Goal: Task Accomplishment & Management: Manage account settings

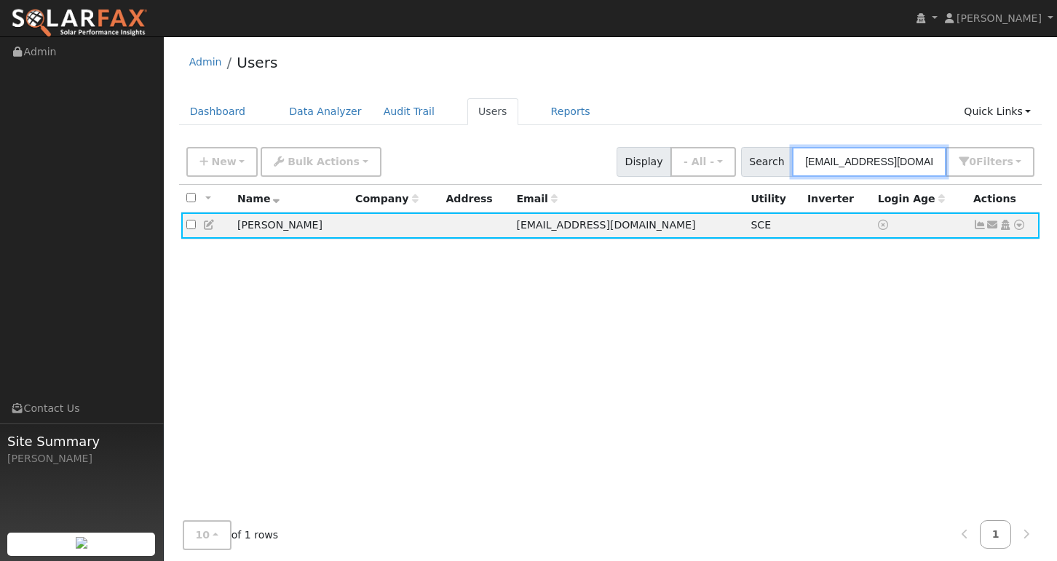
click at [838, 156] on input "[EMAIL_ADDRESS][DOMAIN_NAME]" at bounding box center [869, 162] width 154 height 30
paste input "medinaable86"
type input "[EMAIL_ADDRESS][DOMAIN_NAME]"
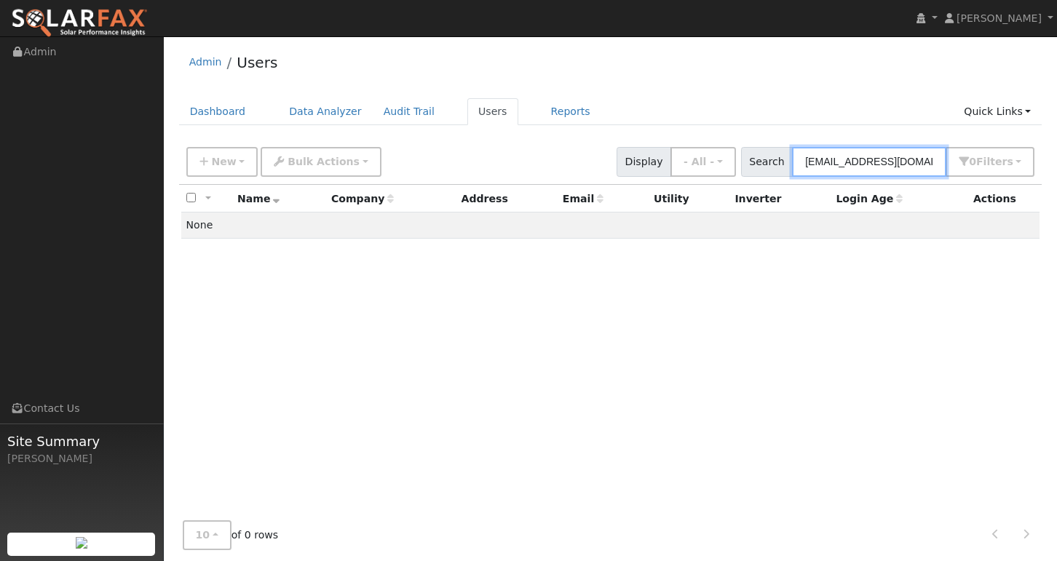
click at [899, 173] on input "[EMAIL_ADDRESS][DOMAIN_NAME]" at bounding box center [869, 162] width 154 height 30
click at [240, 159] on button "New" at bounding box center [222, 162] width 72 height 30
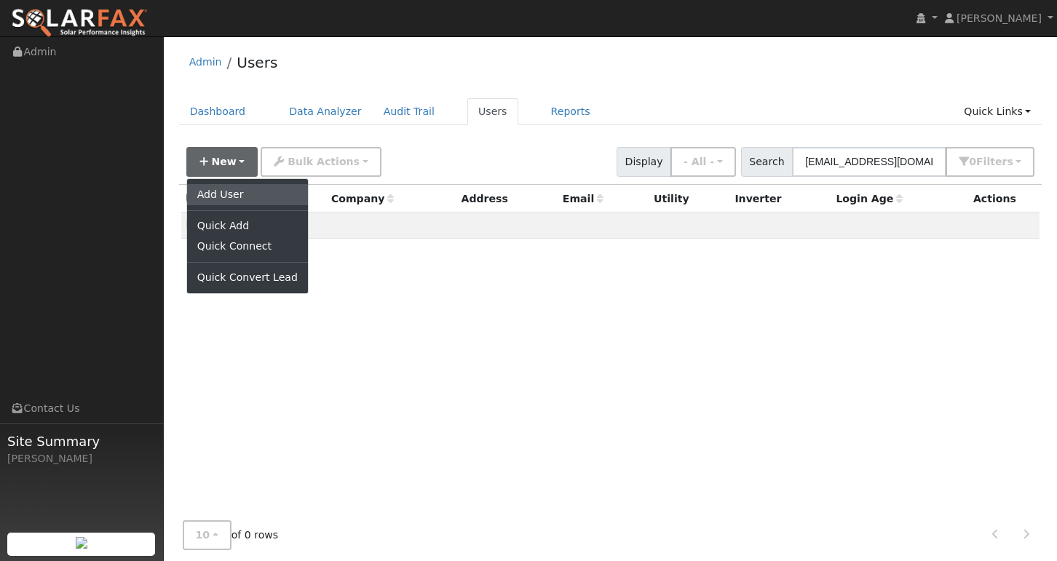
click at [240, 191] on link "Add User" at bounding box center [247, 194] width 121 height 20
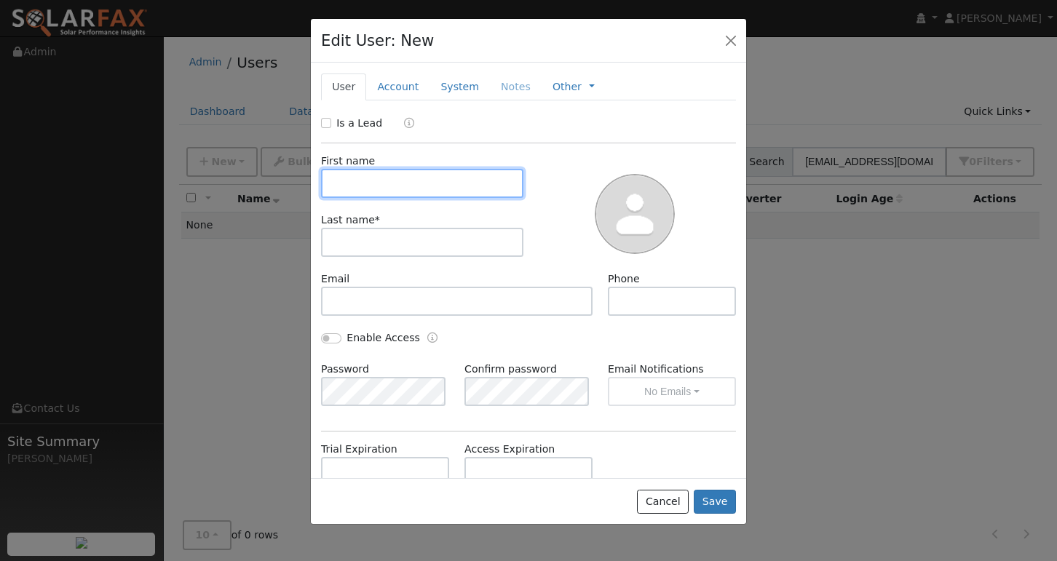
click at [388, 176] on input "text" at bounding box center [422, 183] width 202 height 29
type input "maragrita"
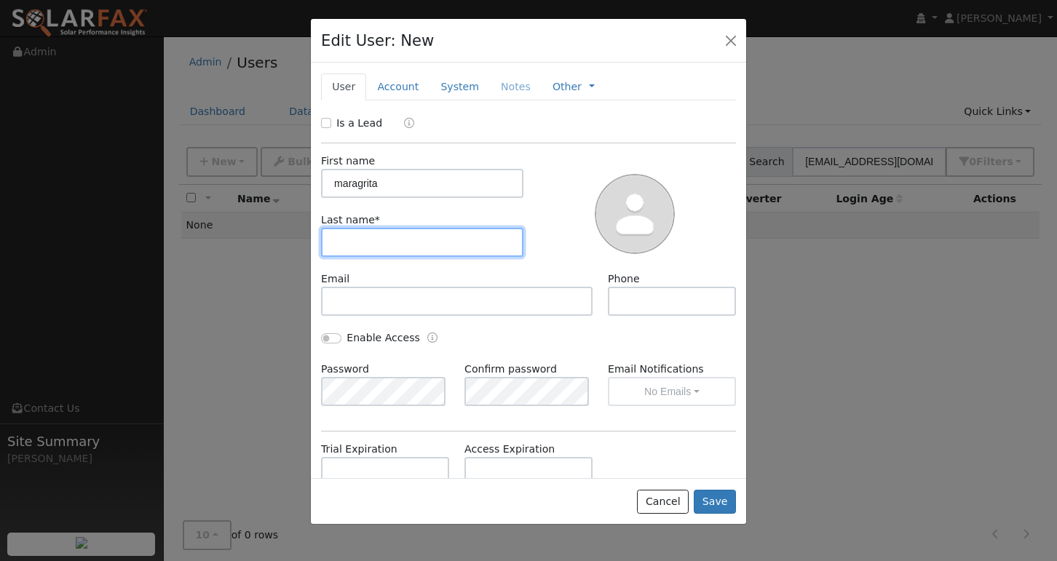
type input "m"
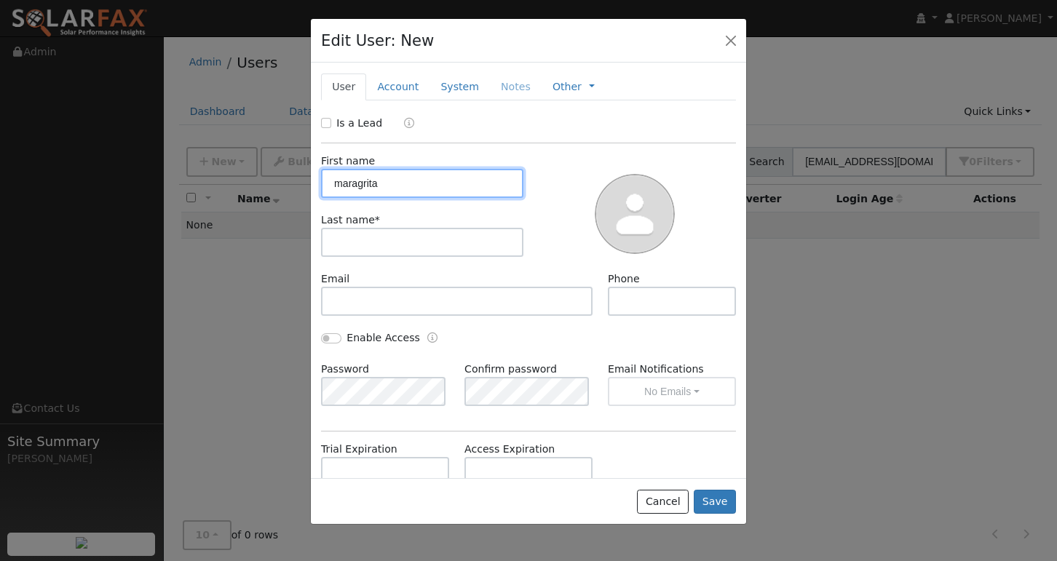
click at [394, 172] on input "maragrita" at bounding box center [422, 183] width 202 height 29
type input "[PERSON_NAME]"
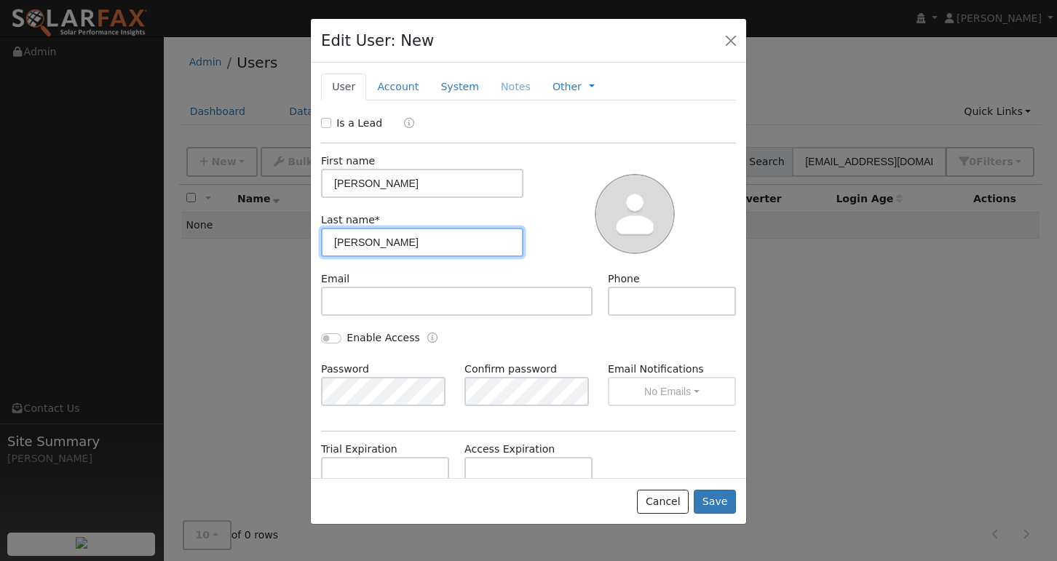
type input "[PERSON_NAME]"
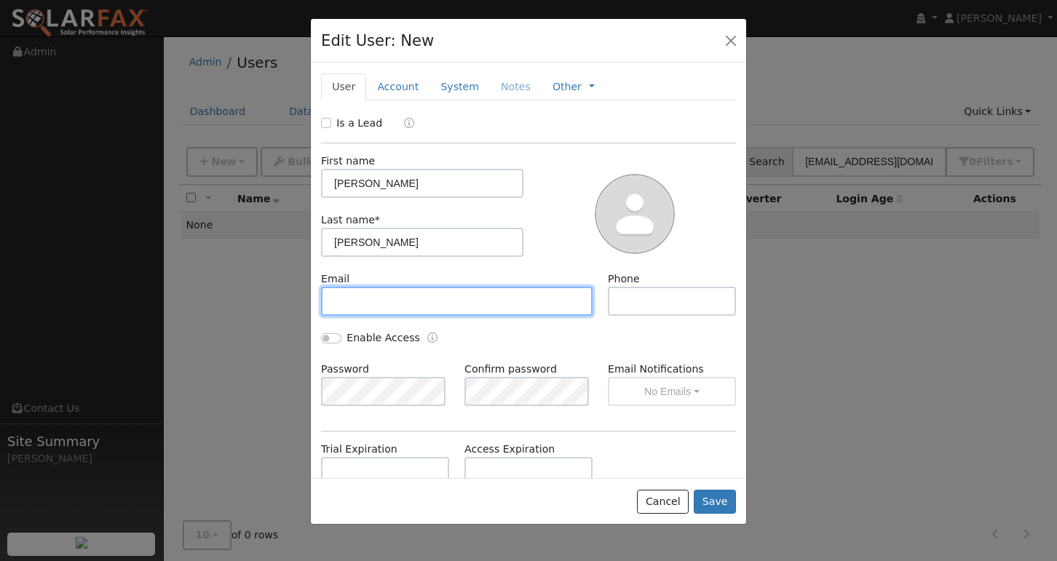
click at [394, 302] on input "text" at bounding box center [457, 301] width 272 height 29
paste input "[EMAIL_ADDRESS][DOMAIN_NAME]"
type input "[EMAIL_ADDRESS][DOMAIN_NAME]"
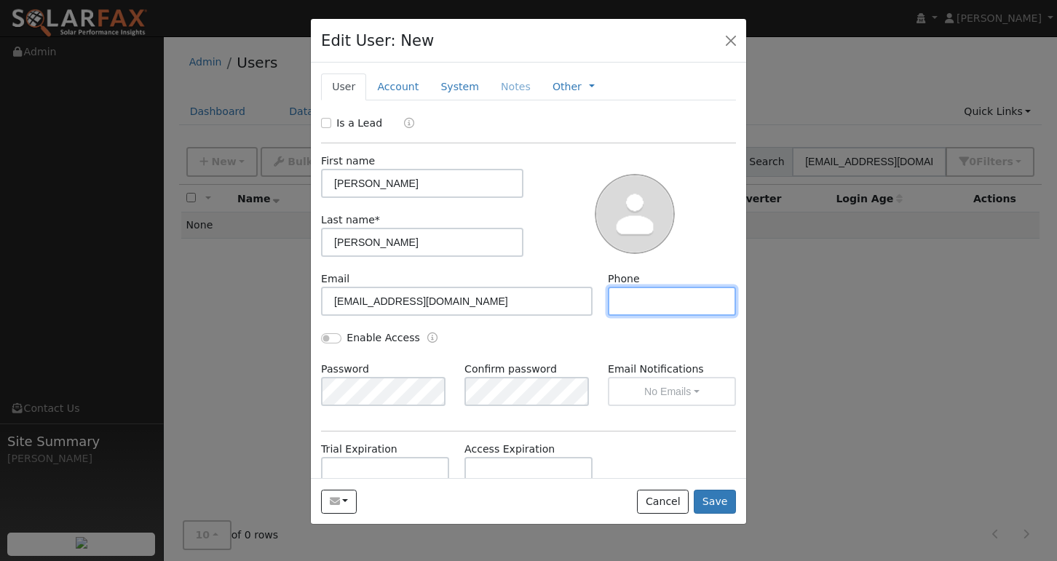
click at [665, 307] on input "text" at bounding box center [672, 301] width 128 height 29
paste input "[PHONE_NUMBER]"
type input "[PHONE_NUMBER]"
click at [723, 503] on button "Save" at bounding box center [715, 502] width 42 height 25
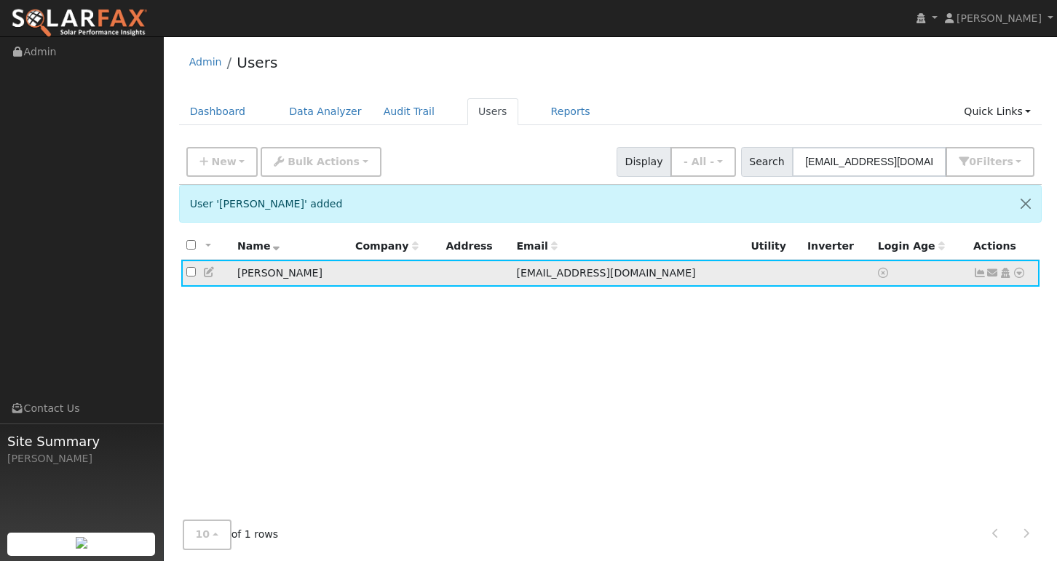
click at [1025, 277] on icon at bounding box center [1019, 273] width 13 height 10
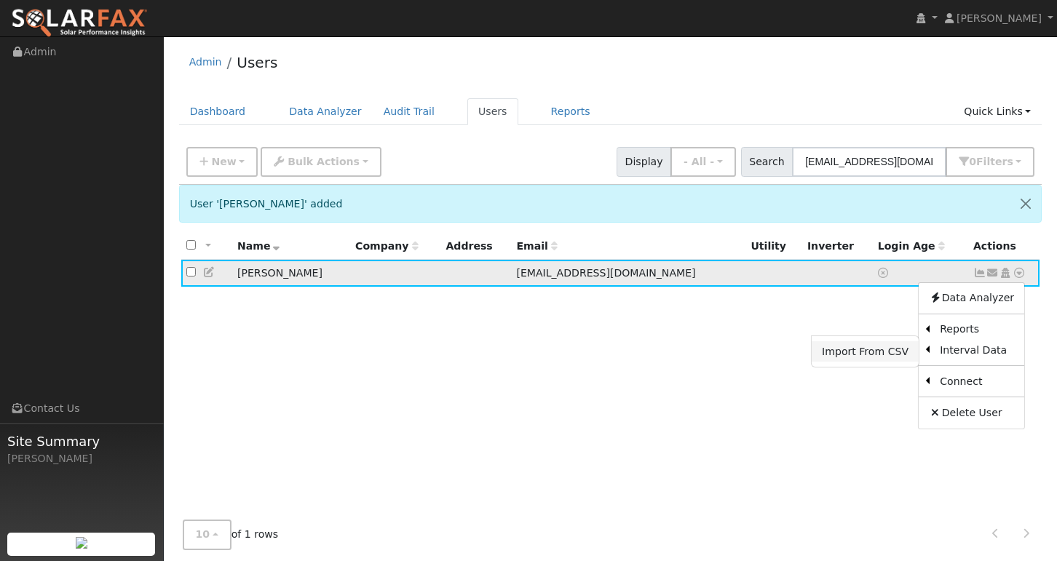
click at [875, 350] on link "Import From CSV" at bounding box center [865, 352] width 107 height 20
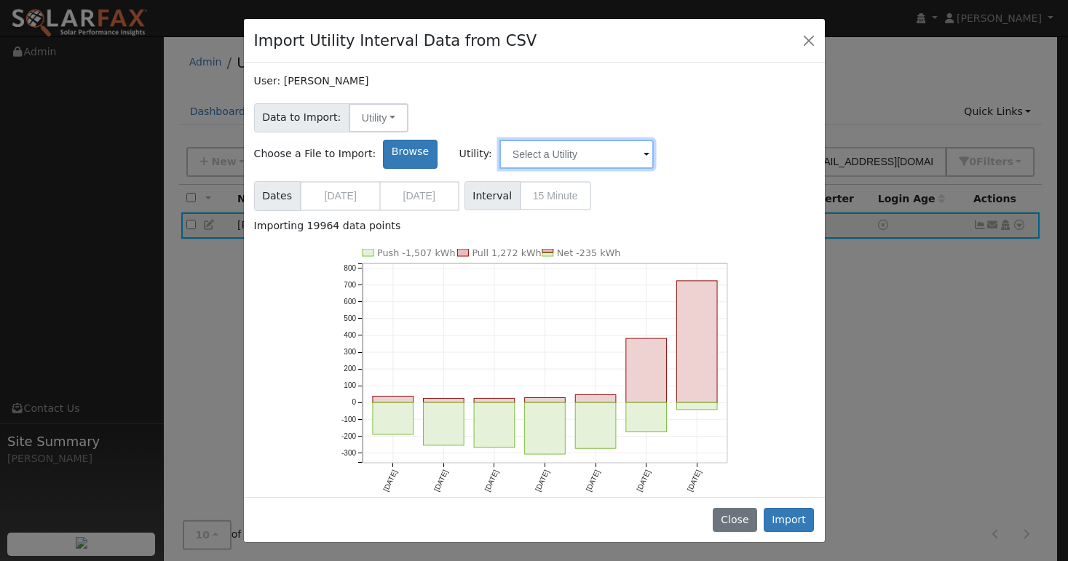
click at [654, 140] on input "text" at bounding box center [577, 154] width 154 height 29
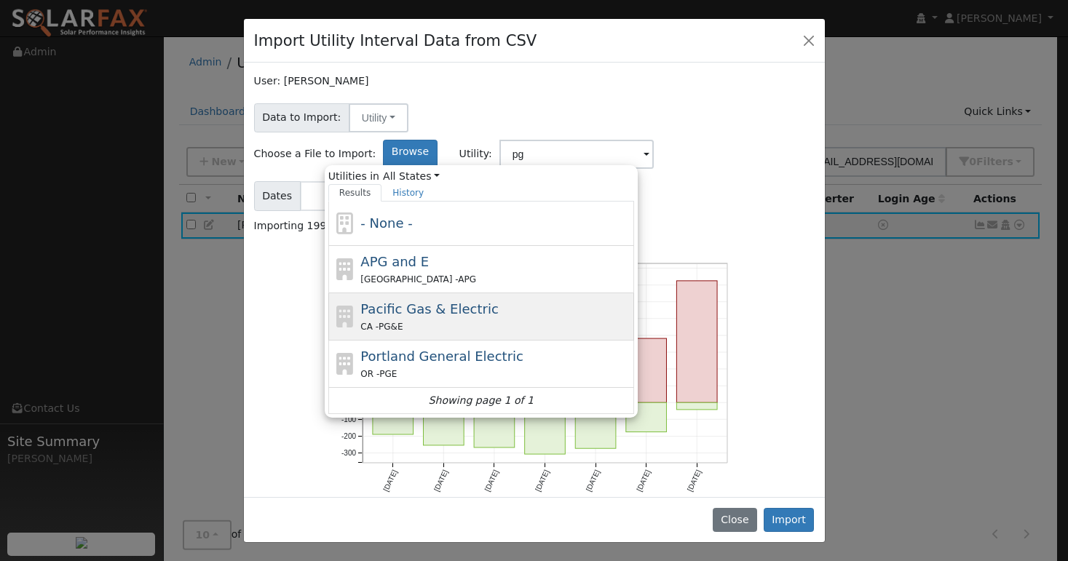
click at [580, 319] on div "CA - PG&E" at bounding box center [495, 326] width 270 height 15
type input "Pacific Gas & Electric"
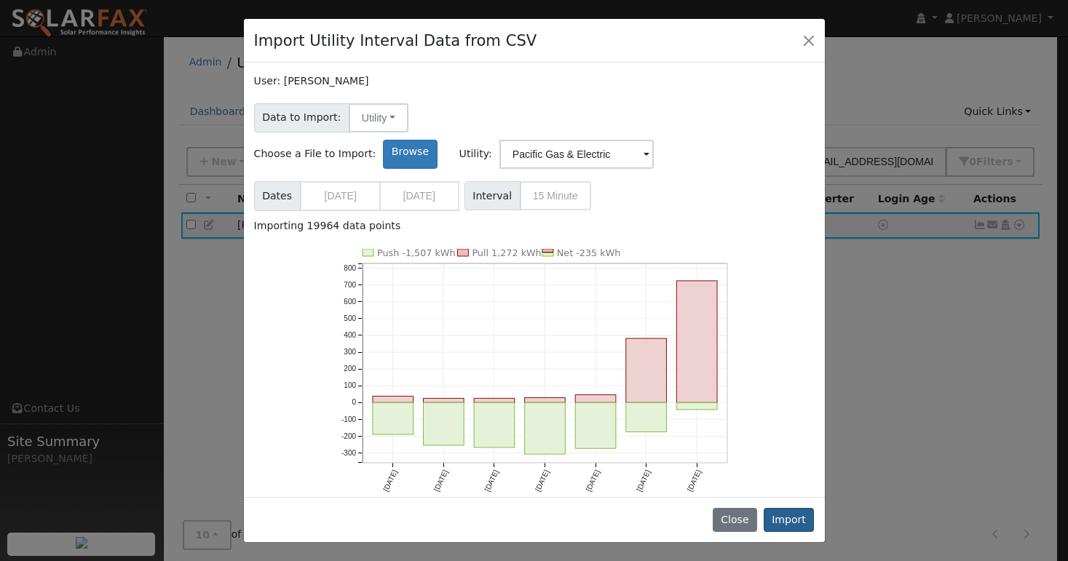
click at [792, 520] on button "Import" at bounding box center [789, 520] width 51 height 25
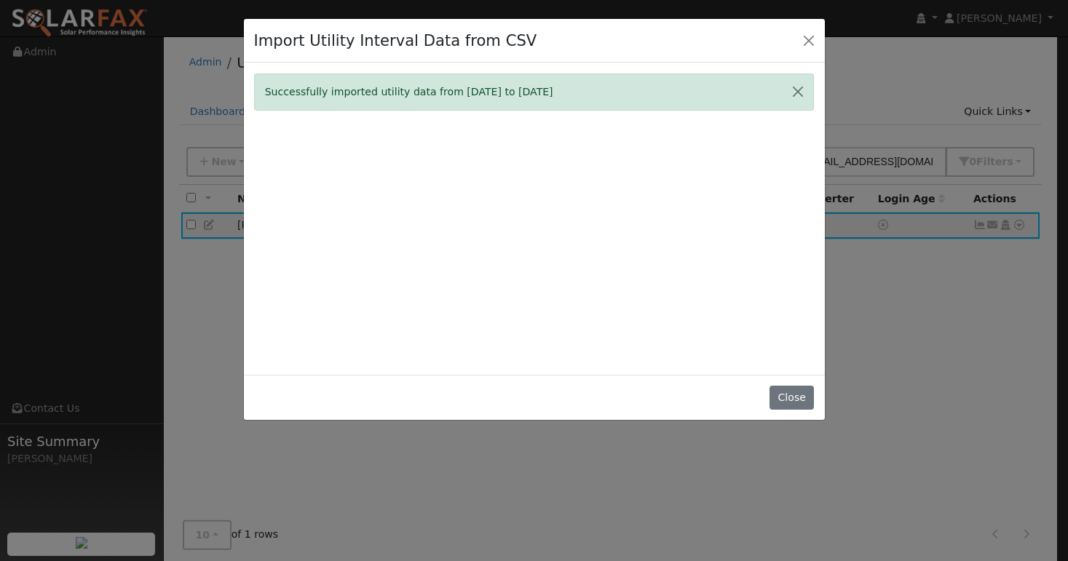
drag, startPoint x: 260, startPoint y: 93, endPoint x: 573, endPoint y: 94, distance: 313.2
click at [573, 94] on div "Successfully imported utility data from [DATE] to [DATE]" at bounding box center [534, 92] width 561 height 37
copy div "Successfully imported utility data from [DATE] to [DATE]"
click at [795, 406] on button "Close" at bounding box center [792, 398] width 44 height 25
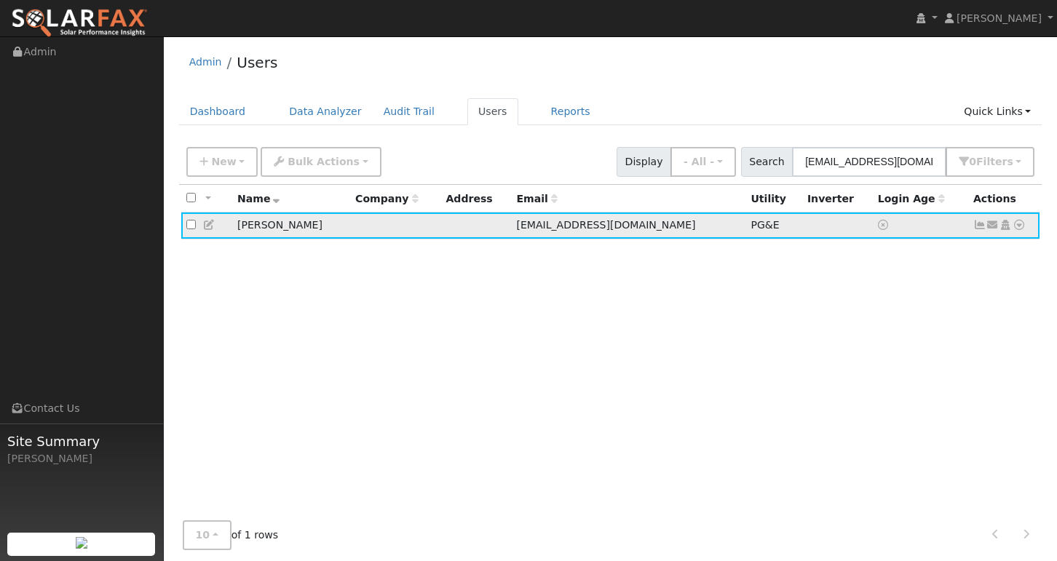
click at [978, 229] on icon at bounding box center [980, 225] width 13 height 10
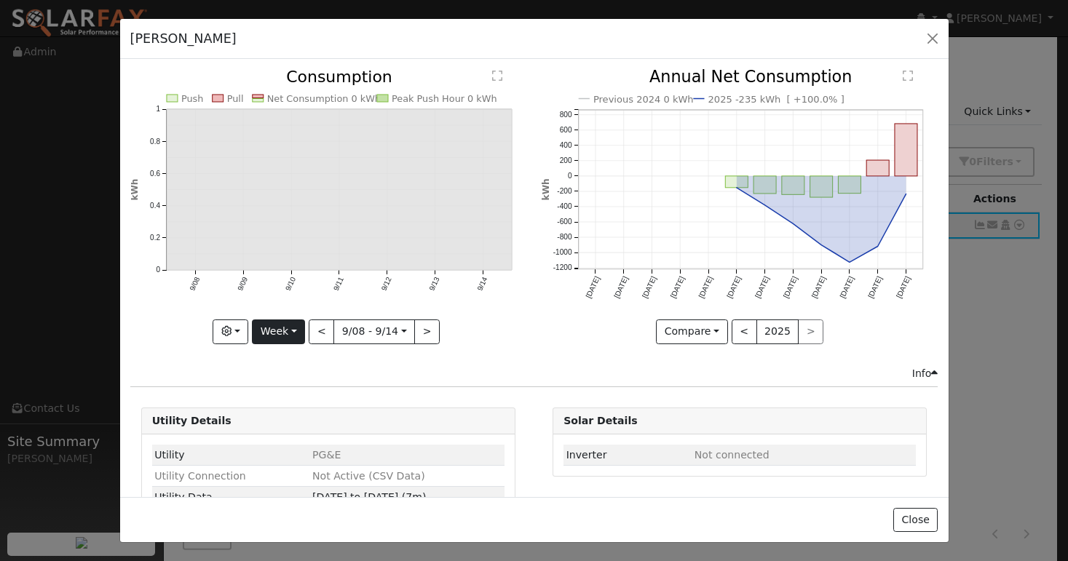
click at [280, 328] on button "Week" at bounding box center [278, 332] width 53 height 25
click at [284, 414] on link "Year" at bounding box center [303, 423] width 101 height 20
type input "[DATE]"
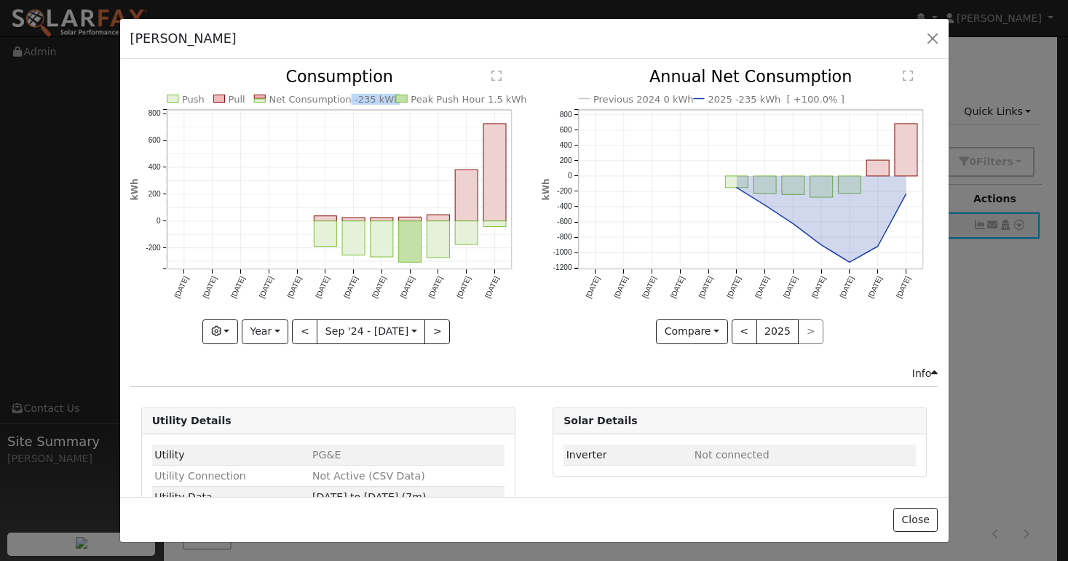
copy text "-235 kWh"
drag, startPoint x: 337, startPoint y: 100, endPoint x: 380, endPoint y: 100, distance: 43.0
click at [380, 100] on text "Net Consumption -235 kWh" at bounding box center [334, 99] width 131 height 11
